Goal: Information Seeking & Learning: Learn about a topic

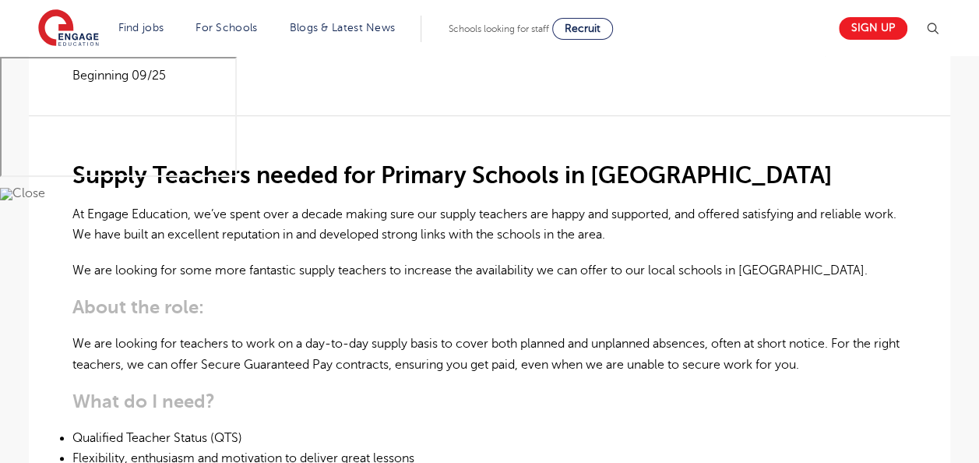
scroll to position [497, 0]
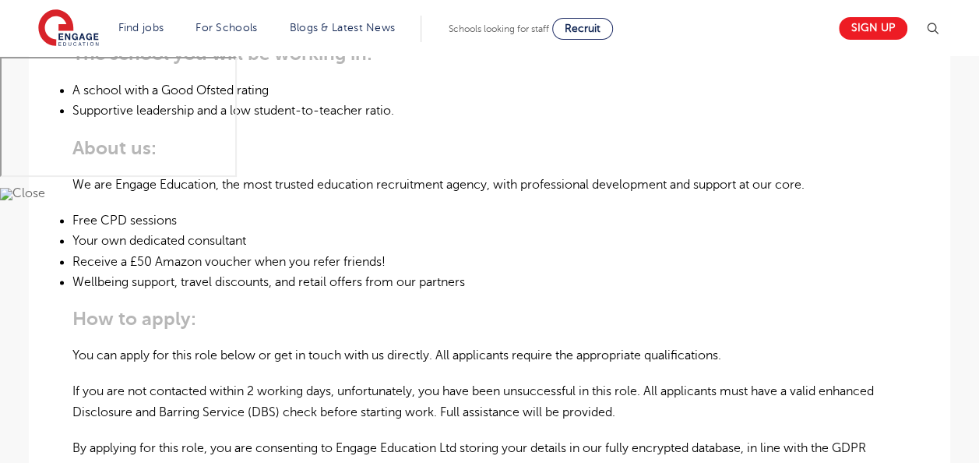
scroll to position [1018, 0]
